Goal: Transaction & Acquisition: Purchase product/service

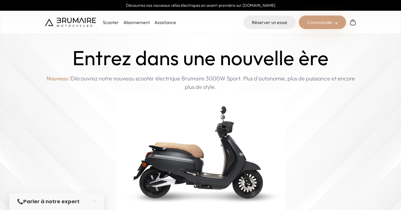
click at [309, 25] on div "Commander" at bounding box center [322, 23] width 47 height 14
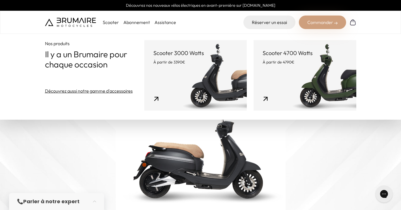
click at [213, 51] on p "Scooter 3000 Watts" at bounding box center [195, 53] width 84 height 8
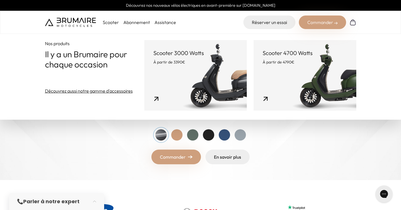
scroll to position [57, 0]
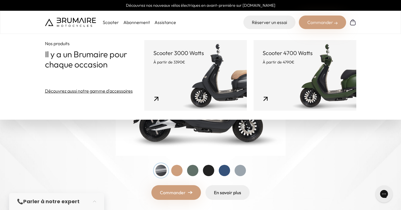
click at [41, 154] on img at bounding box center [200, 79] width 401 height 273
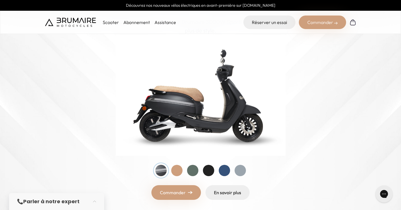
click at [179, 194] on link "Commander" at bounding box center [175, 192] width 49 height 15
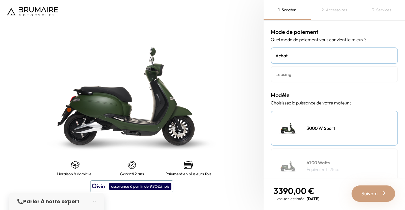
click at [303, 120] on div "3000 W Sport" at bounding box center [334, 128] width 127 height 35
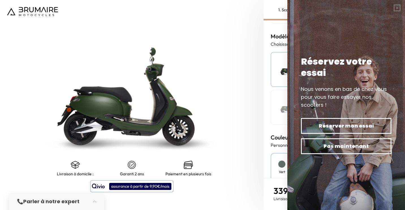
scroll to position [56, 0]
click at [399, 6] on button "button" at bounding box center [397, 8] width 16 height 16
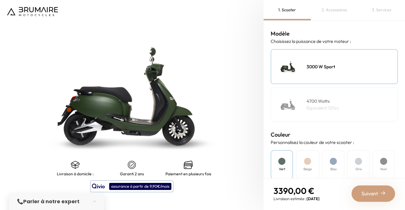
scroll to position [57, 0]
